Goal: Find specific page/section: Find specific page/section

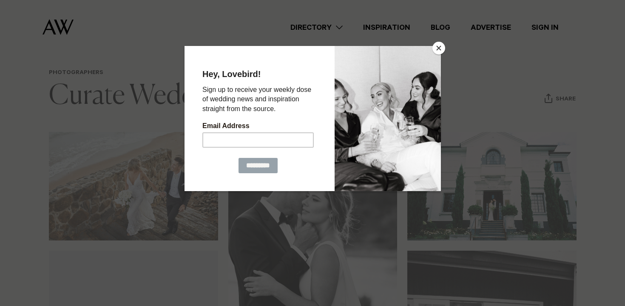
scroll to position [89, 0]
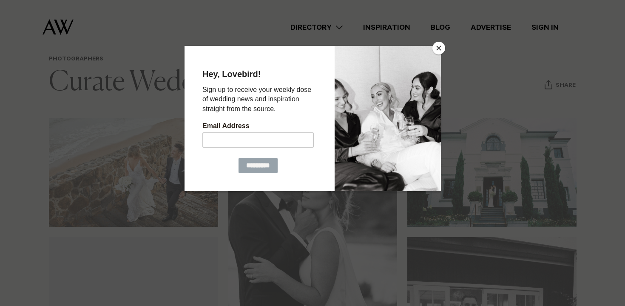
click at [438, 47] on button "Close" at bounding box center [439, 48] width 13 height 13
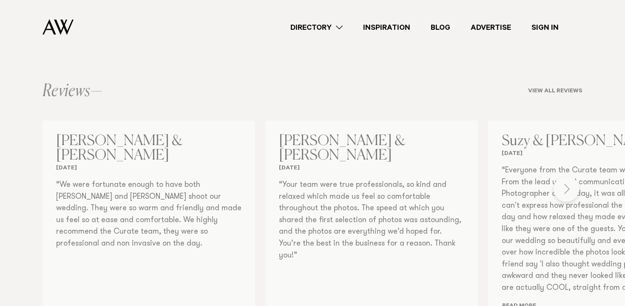
scroll to position [641, 0]
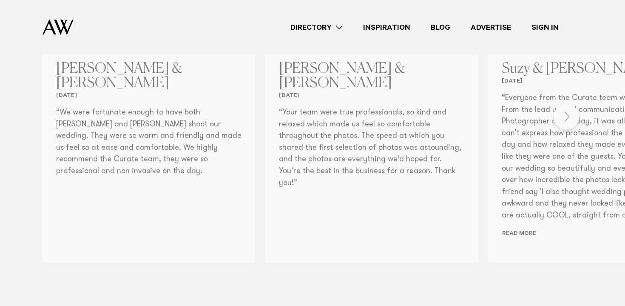
scroll to position [715, 0]
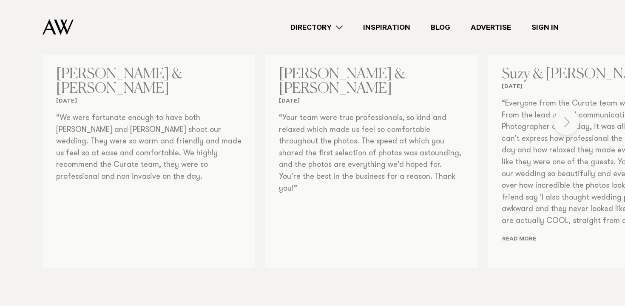
scroll to position [695, 0]
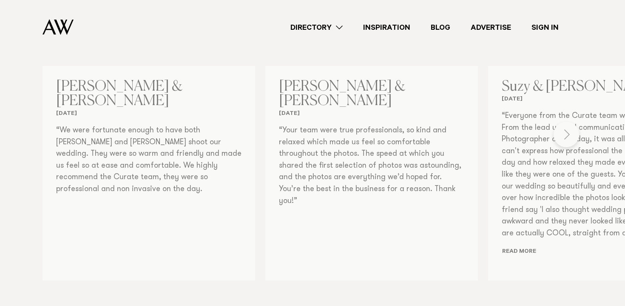
drag, startPoint x: 569, startPoint y: 160, endPoint x: 448, endPoint y: 166, distance: 121.0
drag, startPoint x: 478, startPoint y: 169, endPoint x: 625, endPoint y: 224, distance: 156.9
